Goal: Information Seeking & Learning: Find specific fact

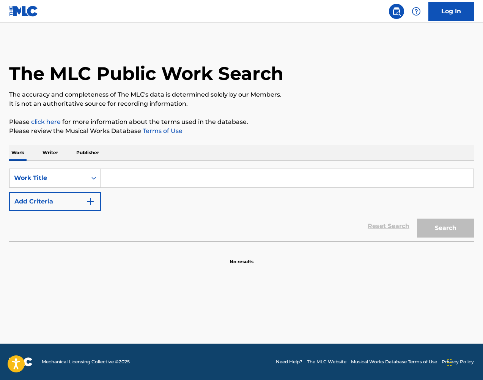
click at [72, 180] on div "Work Title" at bounding box center [48, 178] width 68 height 9
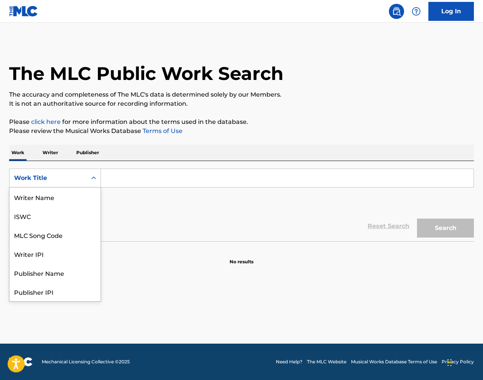
scroll to position [38, 0]
click at [78, 198] on div "MLC Song Code" at bounding box center [54, 197] width 91 height 19
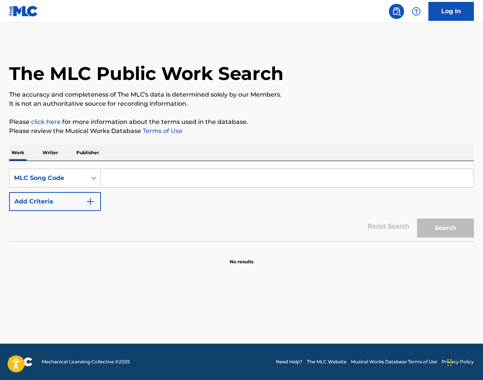
click at [135, 176] on input "Search Form" at bounding box center [287, 178] width 372 height 18
paste input "L7747D"
click at [431, 228] on button "Search" at bounding box center [445, 228] width 57 height 19
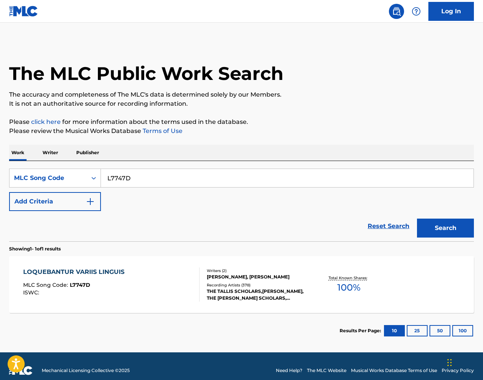
click at [278, 178] on input "L7747D" at bounding box center [287, 178] width 372 height 18
drag, startPoint x: 435, startPoint y: 194, endPoint x: 278, endPoint y: 178, distance: 158.2
click at [278, 178] on input "L7747D" at bounding box center [287, 178] width 372 height 18
paste input "FD82X1"
click at [456, 220] on button "Search" at bounding box center [445, 228] width 57 height 19
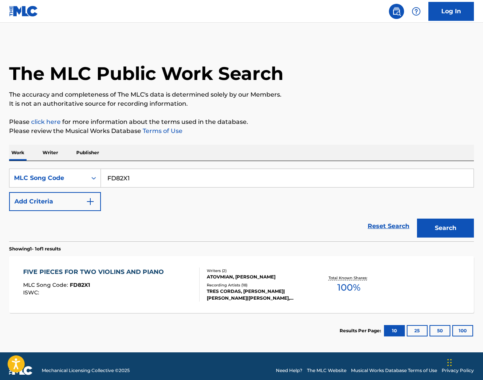
click at [187, 177] on input "FD82X1" at bounding box center [287, 178] width 372 height 18
paste input "S81FOH"
click at [429, 224] on button "Search" at bounding box center [445, 228] width 57 height 19
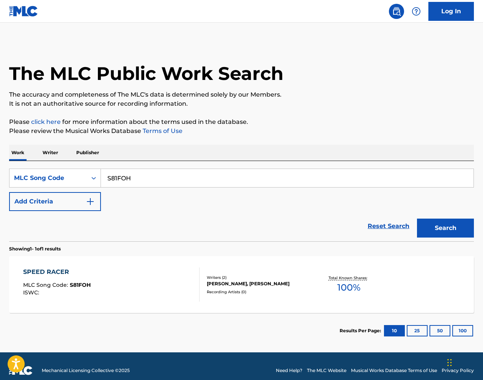
click at [270, 176] on input "S81FOH" at bounding box center [287, 178] width 372 height 18
drag, startPoint x: 400, startPoint y: 207, endPoint x: 271, endPoint y: 176, distance: 132.6
click at [270, 176] on input "S81FOH" at bounding box center [287, 178] width 372 height 18
paste input "BF7JN1"
click at [442, 220] on button "Search" at bounding box center [445, 228] width 57 height 19
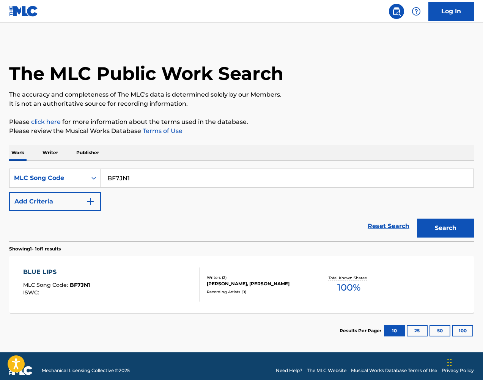
click at [301, 174] on input "BF7JN1" at bounding box center [287, 178] width 372 height 18
paste input "G2915"
type input "G29151"
click at [423, 228] on button "Search" at bounding box center [445, 228] width 57 height 19
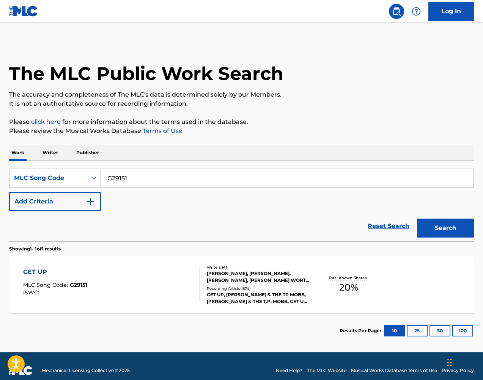
click at [285, 270] on div "[PERSON_NAME], [PERSON_NAME], [PERSON_NAME], [PERSON_NAME] WORTH III [PERSON_NA…" at bounding box center [258, 277] width 103 height 14
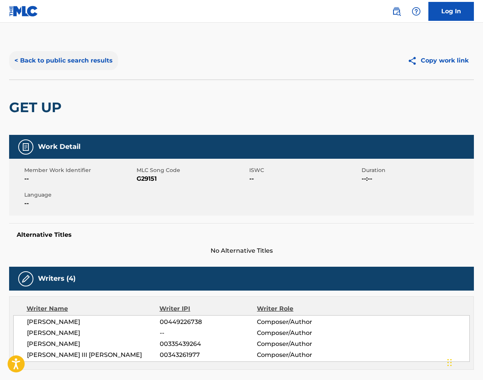
click at [98, 60] on button "< Back to public search results" at bounding box center [63, 60] width 109 height 19
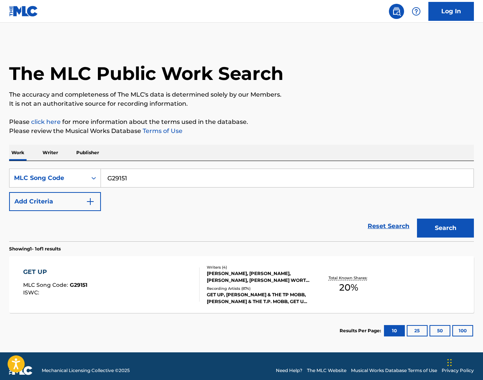
click at [158, 180] on input "G29151" at bounding box center [287, 178] width 372 height 18
click at [75, 180] on div "MLC Song Code" at bounding box center [48, 178] width 68 height 9
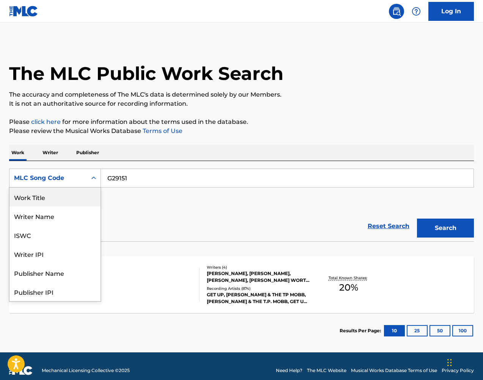
drag, startPoint x: 75, startPoint y: 196, endPoint x: 110, endPoint y: 190, distance: 35.1
click at [75, 196] on div "Work Title" at bounding box center [54, 197] width 91 height 19
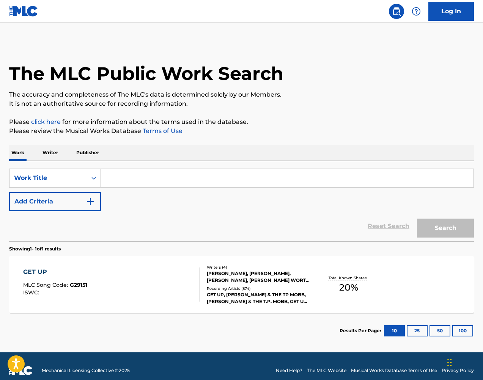
click at [153, 178] on input "Search Form" at bounding box center [287, 178] width 372 height 18
click at [445, 228] on button "Search" at bounding box center [445, 228] width 57 height 19
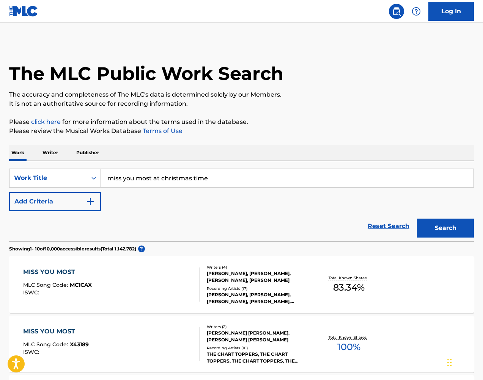
type input "miss you most at christmas time"
click at [445, 228] on button "Search" at bounding box center [445, 228] width 57 height 19
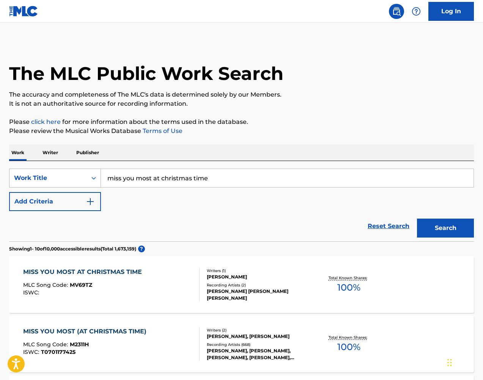
click at [58, 180] on div "Work Title" at bounding box center [48, 178] width 68 height 9
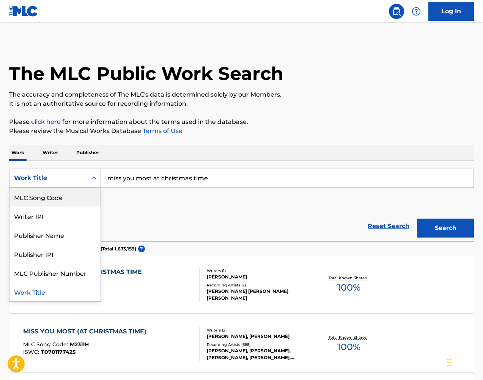
click at [78, 199] on div "MLC Song Code" at bounding box center [54, 197] width 91 height 19
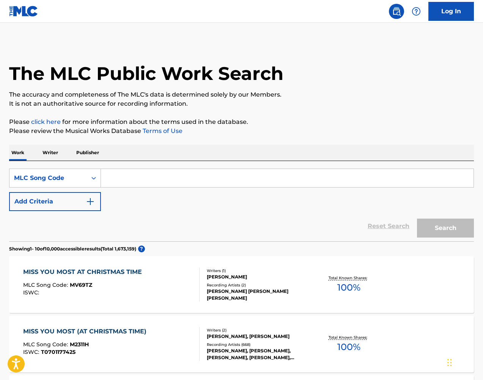
click at [172, 182] on input "Search Form" at bounding box center [287, 178] width 372 height 18
drag, startPoint x: 172, startPoint y: 182, endPoint x: 213, endPoint y: 187, distance: 42.1
click at [172, 182] on input "Search Form" at bounding box center [287, 178] width 372 height 18
paste input "M2311H"
type input "M2311H"
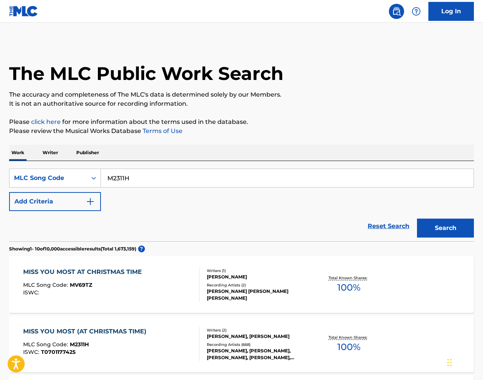
click at [447, 228] on button "Search" at bounding box center [445, 228] width 57 height 19
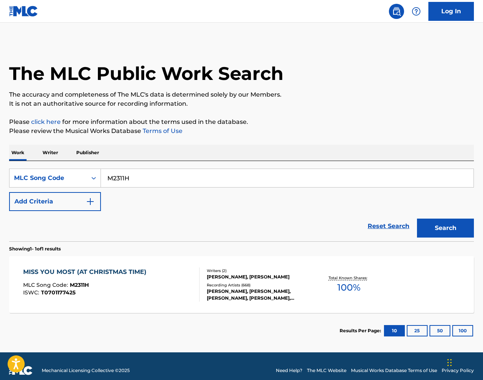
click at [351, 274] on div "Total Known Shares: 100 %" at bounding box center [348, 284] width 77 height 23
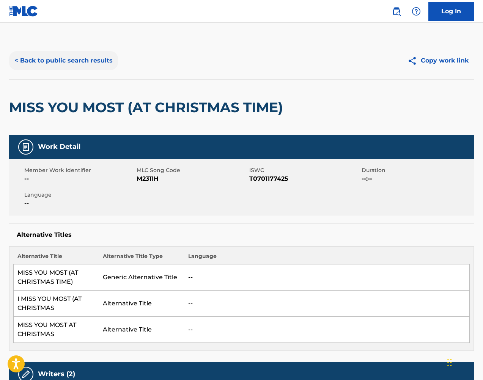
click at [95, 63] on button "< Back to public search results" at bounding box center [63, 60] width 109 height 19
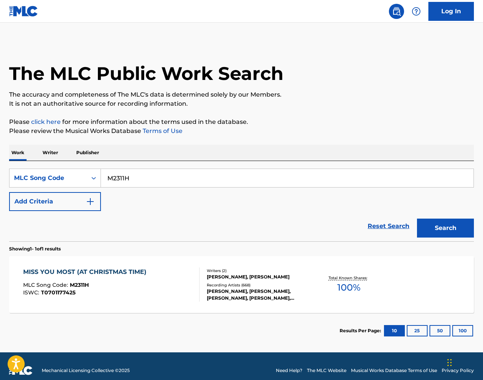
click at [232, 187] on input "M2311H" at bounding box center [287, 178] width 372 height 18
click at [232, 186] on input "M2311H" at bounding box center [287, 178] width 372 height 18
paste input "GA83KY"
click at [456, 225] on button "Search" at bounding box center [445, 228] width 57 height 19
click at [169, 176] on input "GA83KY" at bounding box center [287, 178] width 372 height 18
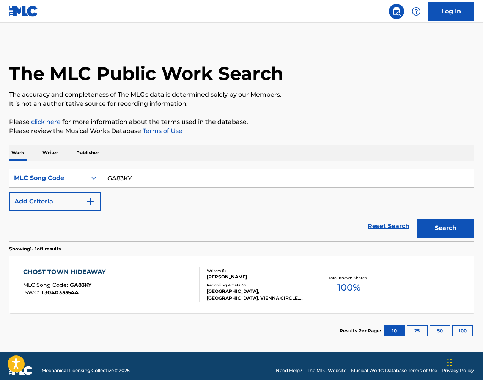
click at [169, 176] on input "GA83KY" at bounding box center [287, 178] width 372 height 18
paste input "A24657"
click at [453, 226] on button "Search" at bounding box center [445, 228] width 57 height 19
click at [221, 180] on input "A24657" at bounding box center [287, 178] width 372 height 18
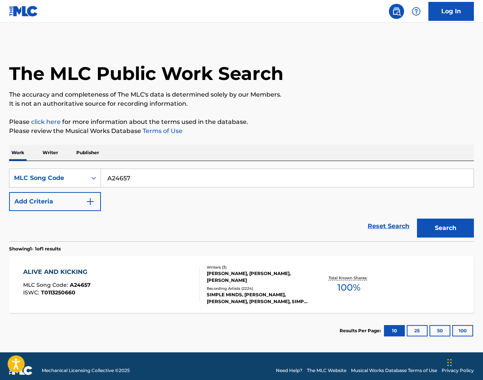
paste input "RB78LK"
click at [453, 221] on button "Search" at bounding box center [445, 228] width 57 height 19
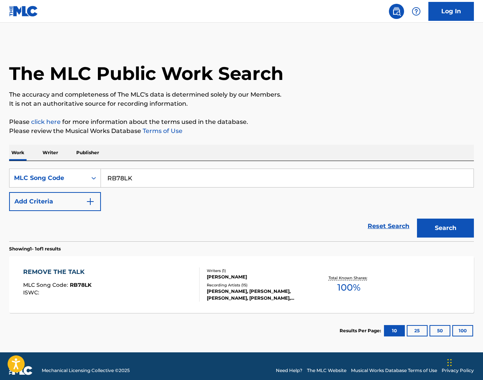
click at [201, 181] on input "RB78LK" at bounding box center [287, 178] width 372 height 18
paste input "C7147R"
click at [451, 229] on button "Search" at bounding box center [445, 228] width 57 height 19
click at [314, 183] on input "C7147R" at bounding box center [287, 178] width 372 height 18
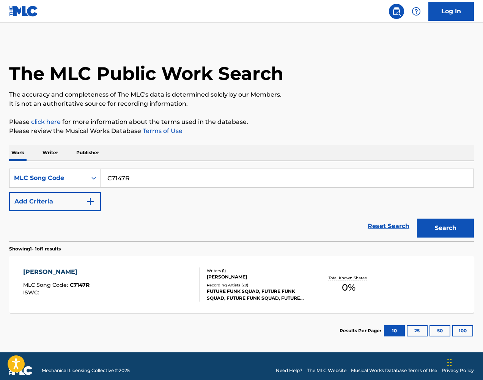
click at [337, 182] on input "C7147R" at bounding box center [287, 178] width 372 height 18
paste input "WVB3OJ"
click at [445, 228] on button "Search" at bounding box center [445, 228] width 57 height 19
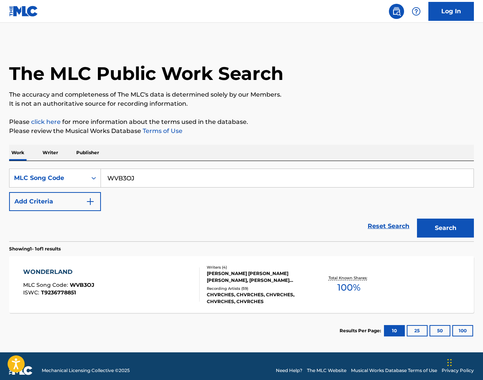
click at [267, 182] on input "WVB3OJ" at bounding box center [287, 178] width 372 height 18
paste input "NC9T2"
click at [457, 227] on button "Search" at bounding box center [445, 228] width 57 height 19
click at [413, 178] on input "NC9T2J" at bounding box center [287, 178] width 372 height 18
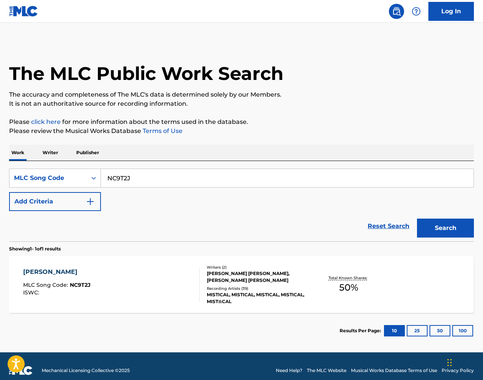
click at [413, 178] on input "NC9T2J" at bounding box center [287, 178] width 372 height 18
paste input "R1010N"
type input "R1010N"
click at [444, 232] on button "Search" at bounding box center [445, 228] width 57 height 19
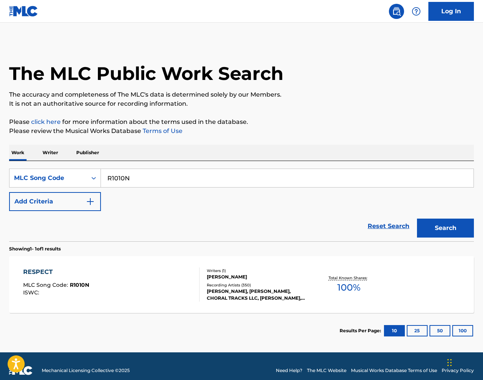
scroll to position [6, 0]
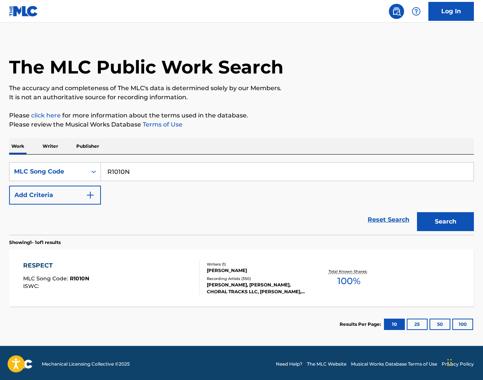
click at [261, 269] on div "[PERSON_NAME]" at bounding box center [258, 270] width 103 height 7
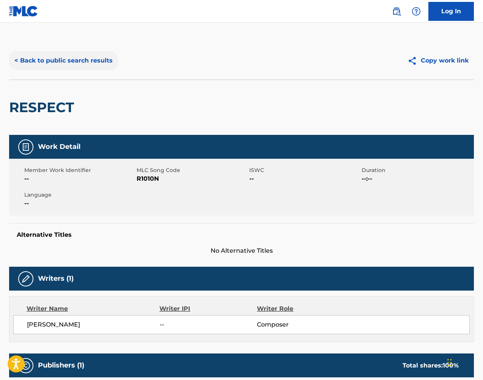
click at [94, 63] on button "< Back to public search results" at bounding box center [63, 60] width 109 height 19
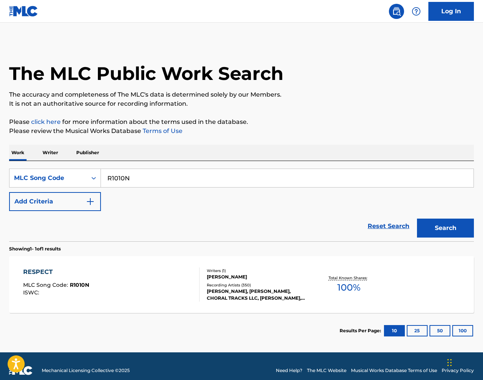
click at [229, 176] on input "R1010N" at bounding box center [287, 178] width 372 height 18
paste input "Z9359M"
type input "Z9359M"
click at [455, 232] on button "Search" at bounding box center [445, 228] width 57 height 19
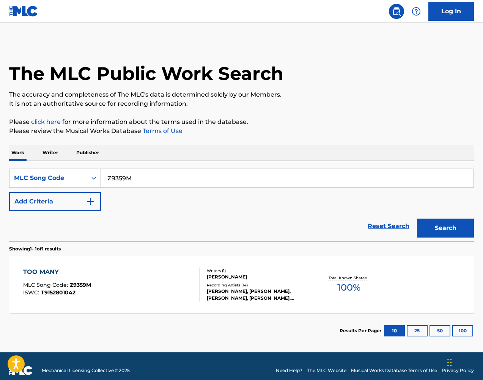
click at [259, 278] on div "[PERSON_NAME]" at bounding box center [258, 277] width 103 height 7
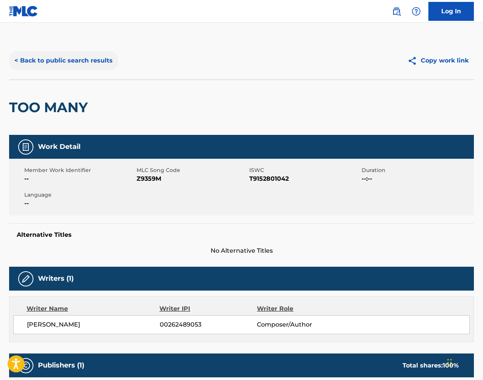
click at [74, 64] on button "< Back to public search results" at bounding box center [63, 60] width 109 height 19
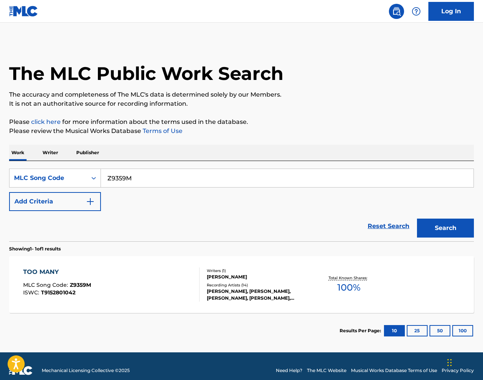
click at [169, 174] on input "Z9359M" at bounding box center [287, 178] width 372 height 18
click at [167, 174] on input "Z9359M" at bounding box center [287, 178] width 372 height 18
paste input "CVA4RZ"
click at [448, 224] on button "Search" at bounding box center [445, 228] width 57 height 19
drag, startPoint x: 403, startPoint y: 197, endPoint x: 280, endPoint y: 181, distance: 124.2
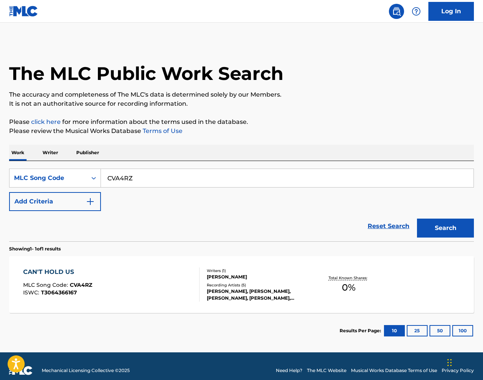
click at [280, 181] on input "CVA4RZ" at bounding box center [287, 178] width 372 height 18
click at [280, 180] on input "CVA4RZ" at bounding box center [287, 178] width 372 height 18
paste input "9275H"
click at [449, 228] on button "Search" at bounding box center [445, 228] width 57 height 19
click at [227, 176] on input "C9275H" at bounding box center [287, 178] width 372 height 18
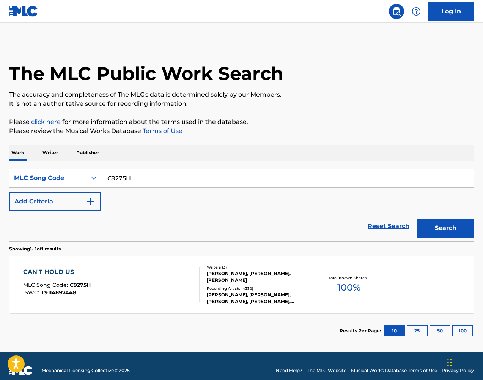
click at [227, 176] on input "C9275H" at bounding box center [287, 178] width 372 height 18
paste input "VA4RZ"
click at [258, 182] on input "CVA4RZ" at bounding box center [287, 178] width 372 height 18
paste input "9275H"
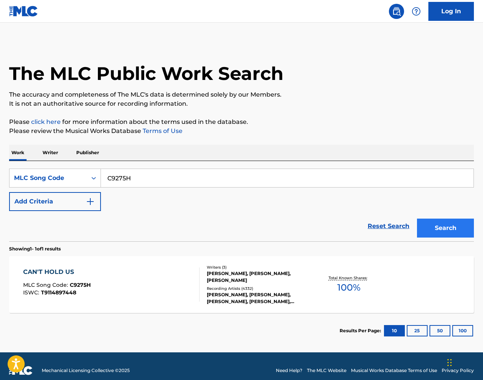
click at [448, 230] on button "Search" at bounding box center [445, 228] width 57 height 19
drag, startPoint x: 154, startPoint y: 201, endPoint x: 155, endPoint y: 188, distance: 13.3
click at [154, 200] on div "SearchWithCriteria570610bd-8e3a-4a09-8714-168da8a3caae MLC Song Code C9275H Add…" at bounding box center [241, 190] width 464 height 42
click at [160, 180] on input "C9275H" at bounding box center [287, 178] width 372 height 18
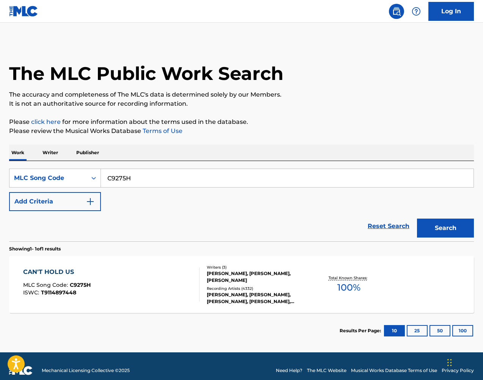
paste input "T9534X"
type input "T9534X"
click at [440, 227] on button "Search" at bounding box center [445, 228] width 57 height 19
click at [402, 173] on input "T9534X" at bounding box center [287, 178] width 372 height 18
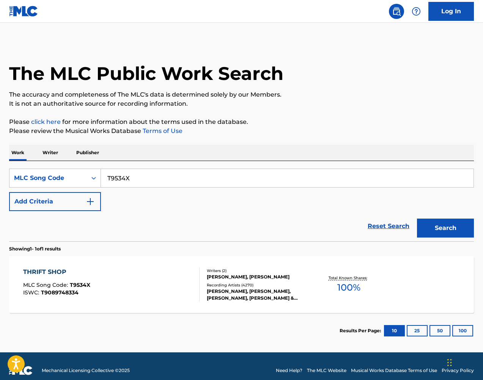
click at [448, 226] on button "Search" at bounding box center [445, 228] width 57 height 19
